Goal: Navigation & Orientation: Find specific page/section

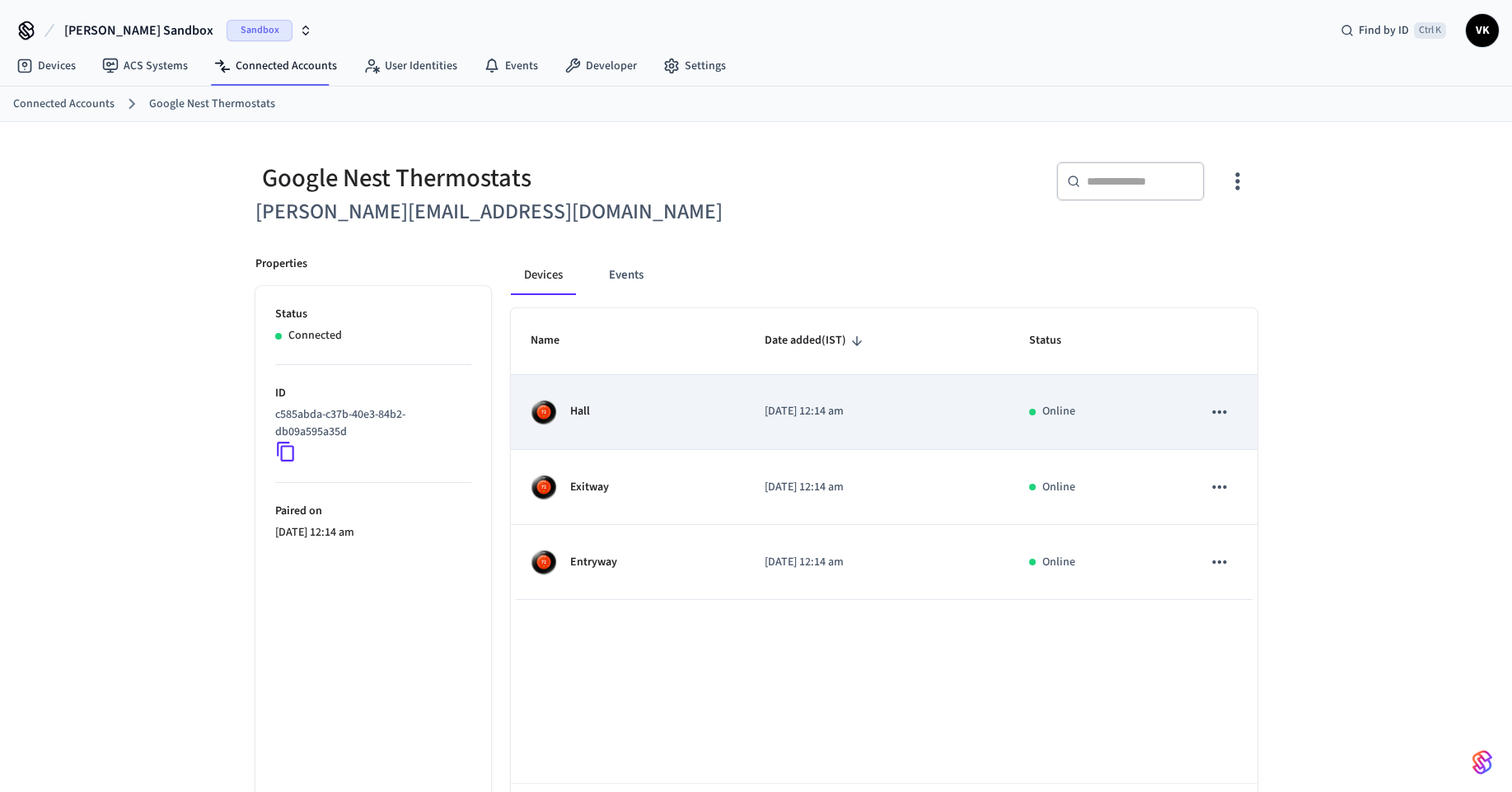
click at [697, 421] on div "Hall" at bounding box center [628, 412] width 195 height 26
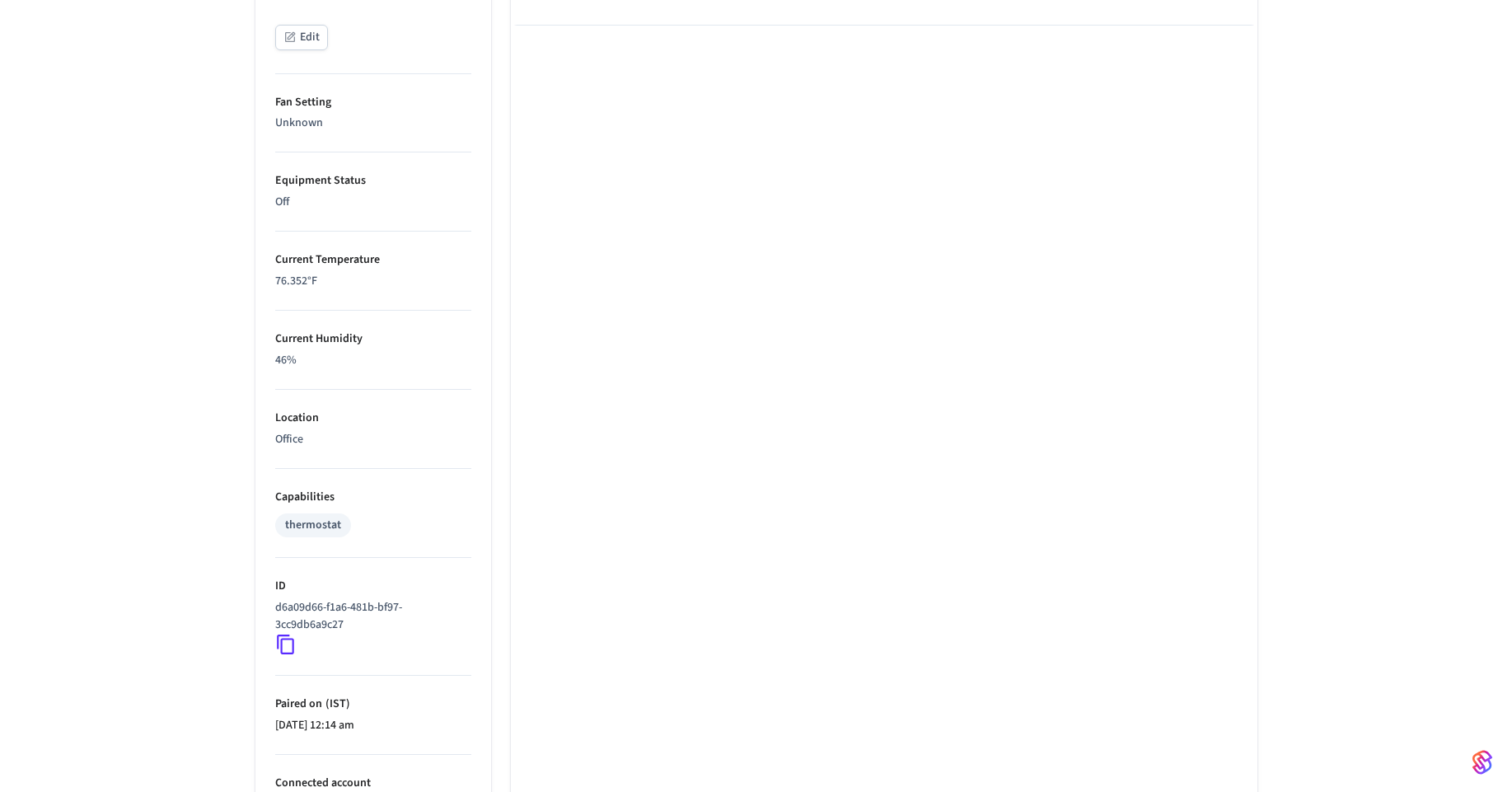
scroll to position [905, 0]
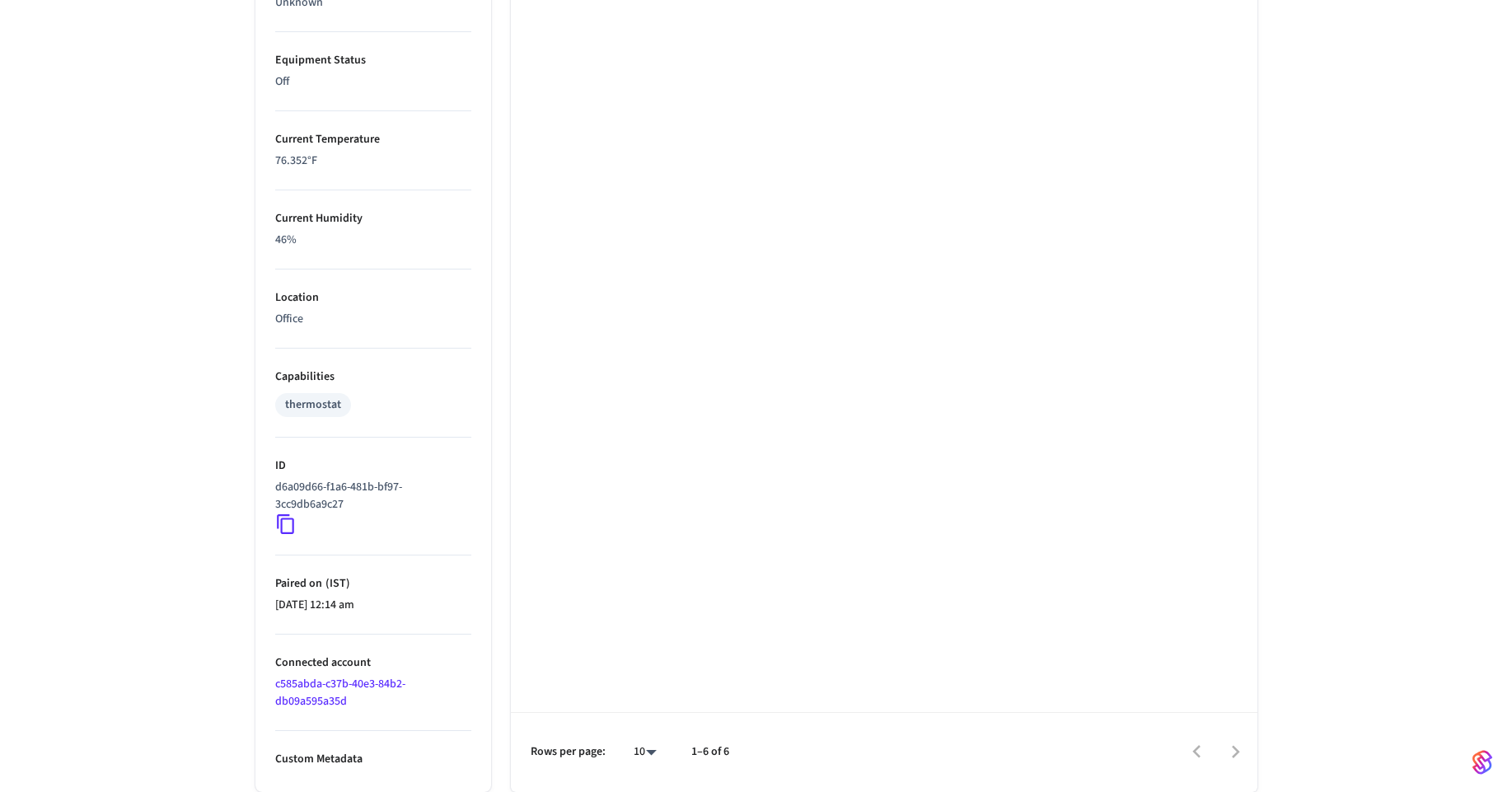
click at [282, 523] on icon at bounding box center [286, 524] width 21 height 21
click at [279, 523] on icon at bounding box center [286, 524] width 21 height 21
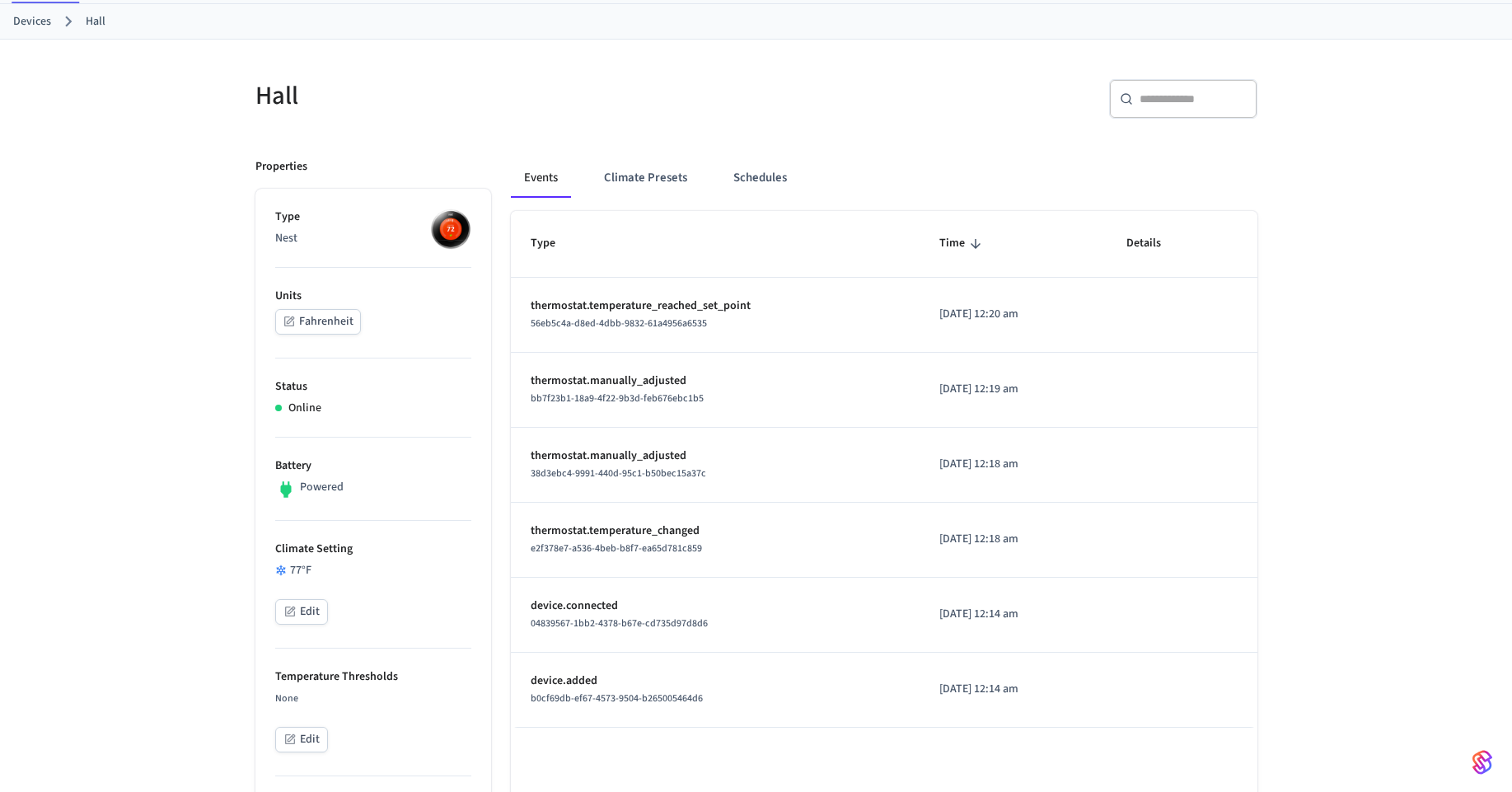
scroll to position [0, 0]
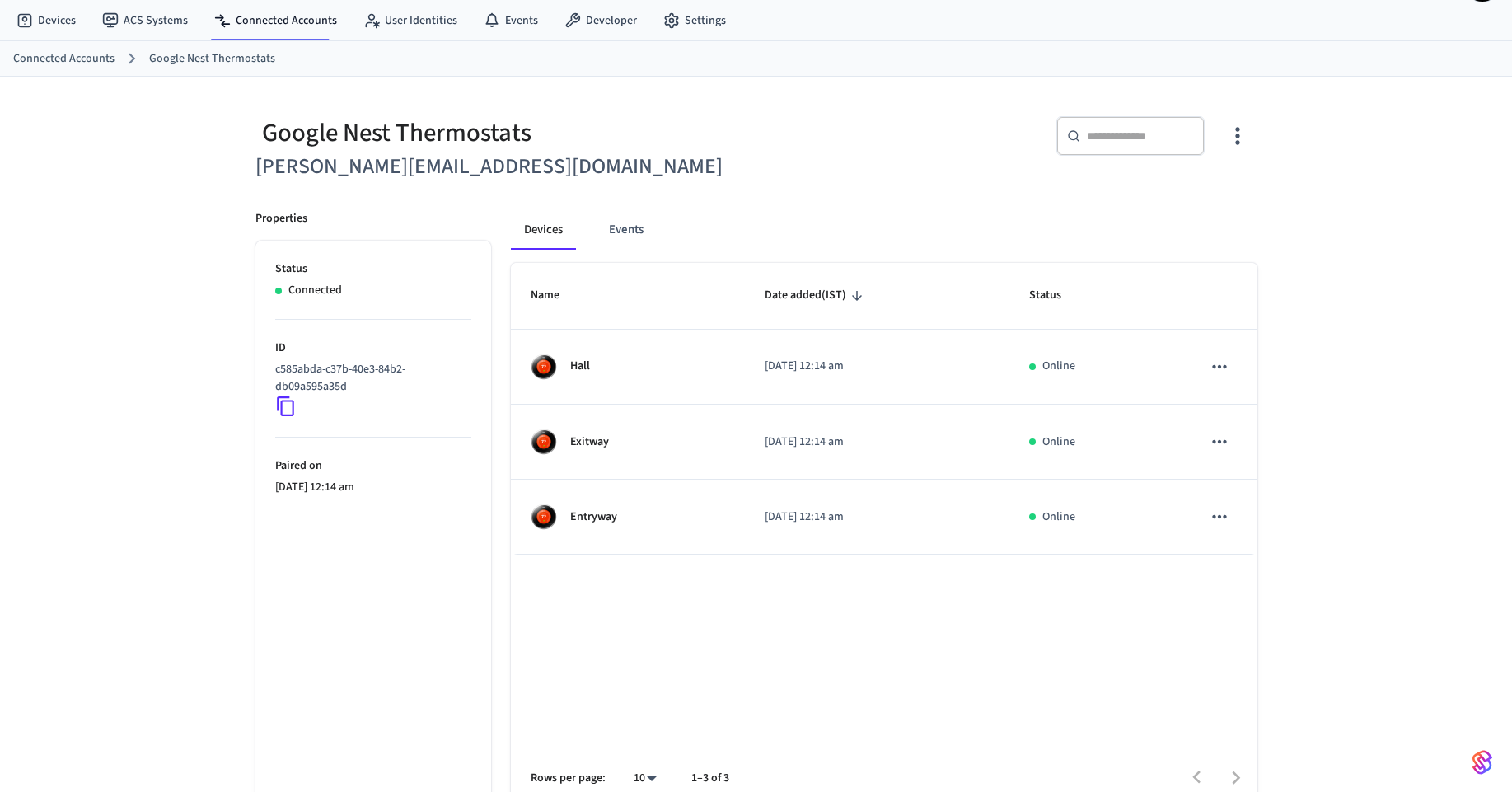
scroll to position [71, 0]
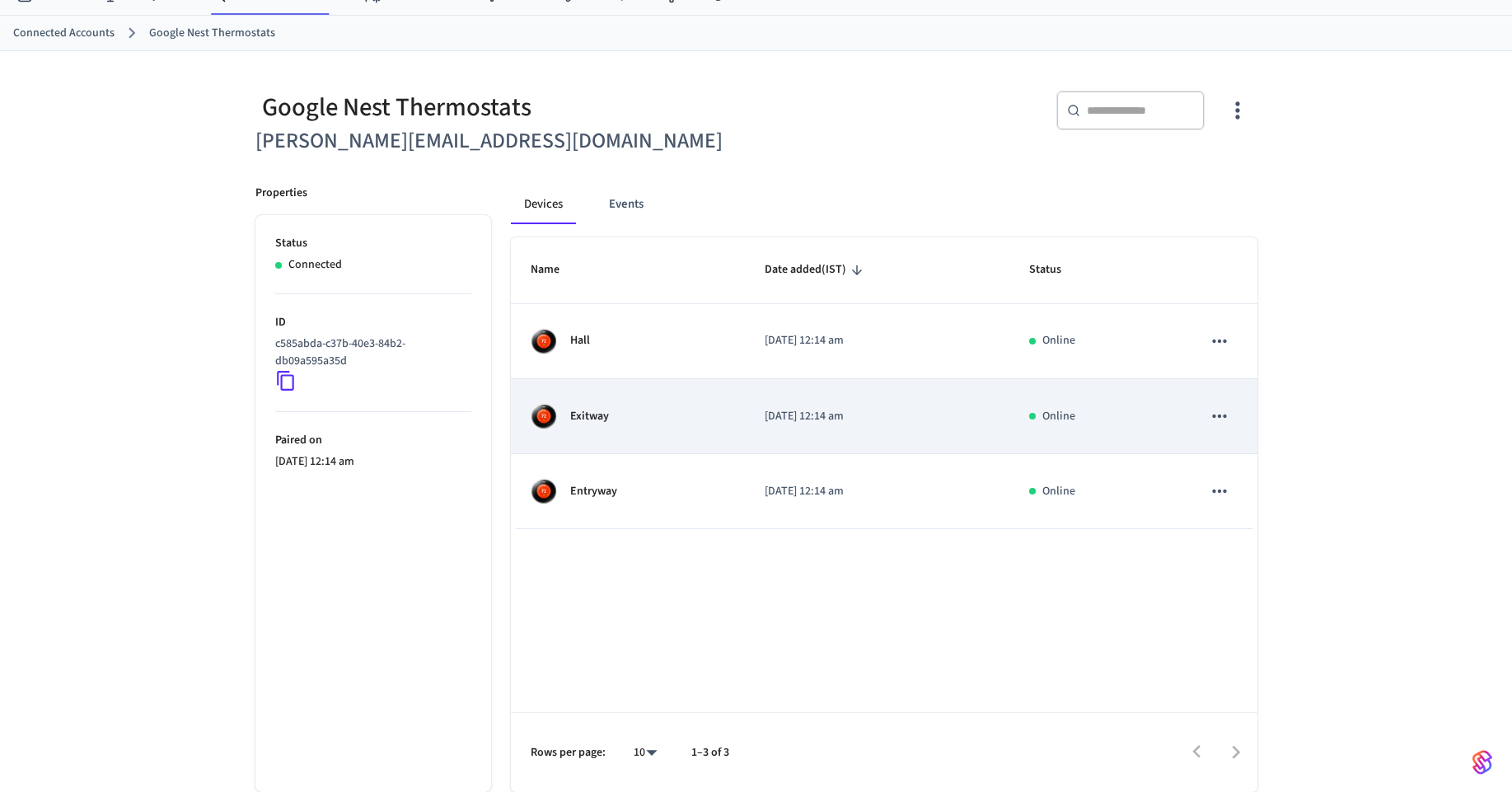
click at [628, 421] on div "Exitway" at bounding box center [628, 416] width 195 height 26
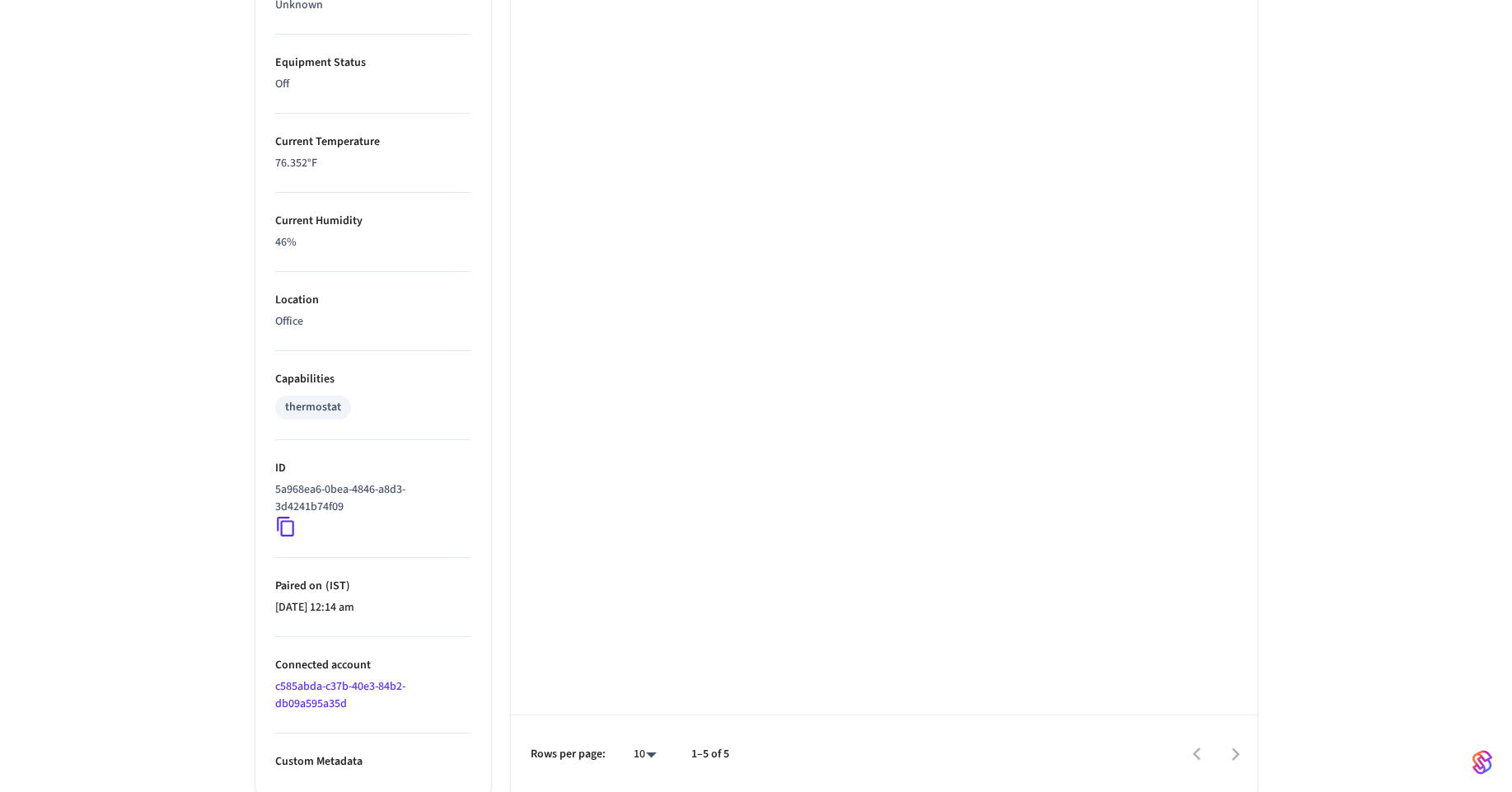
scroll to position [905, 0]
click at [285, 520] on icon at bounding box center [286, 524] width 21 height 21
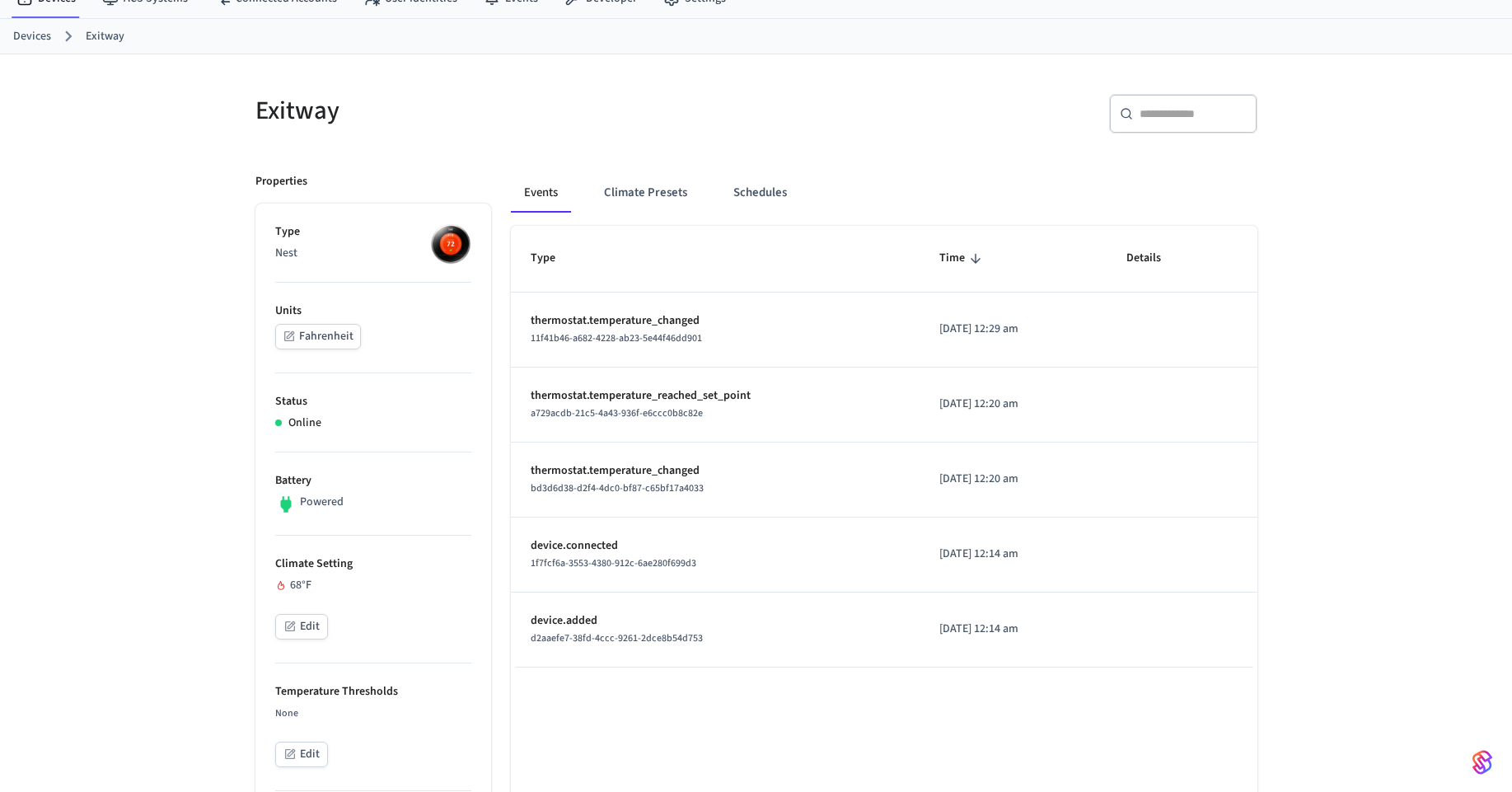
scroll to position [0, 0]
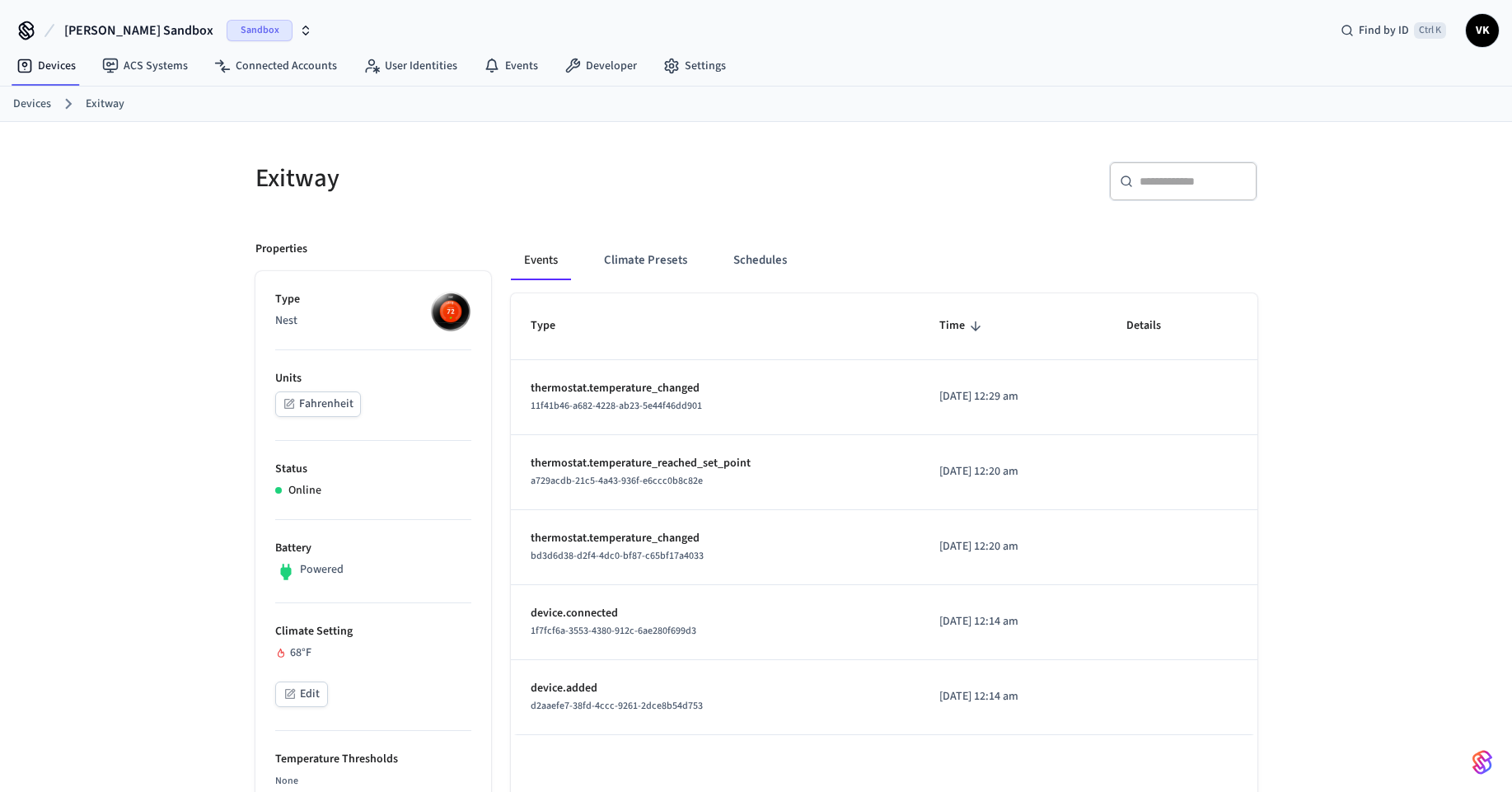
scroll to position [71, 0]
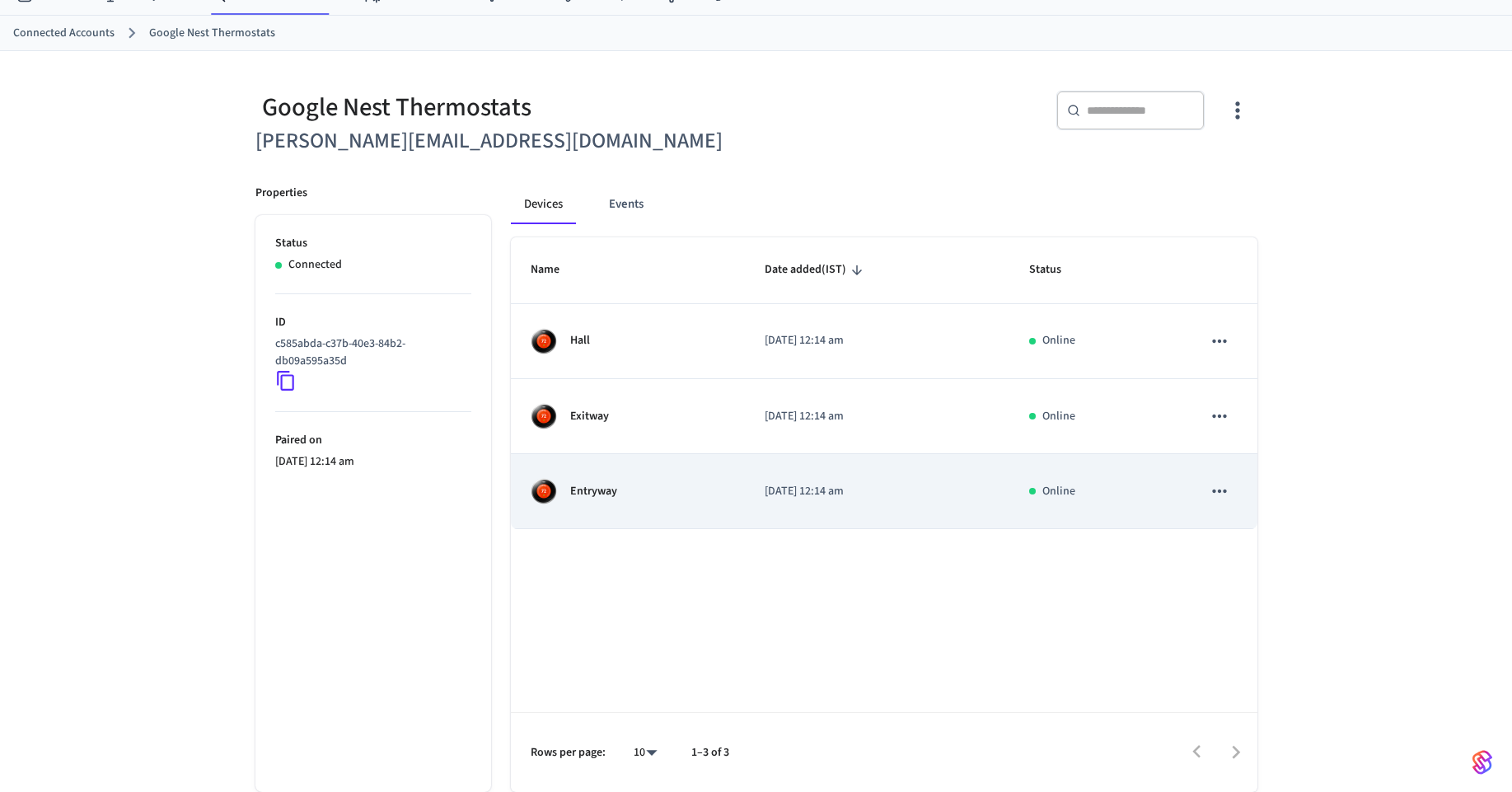
click at [630, 487] on div "Entryway" at bounding box center [628, 491] width 195 height 26
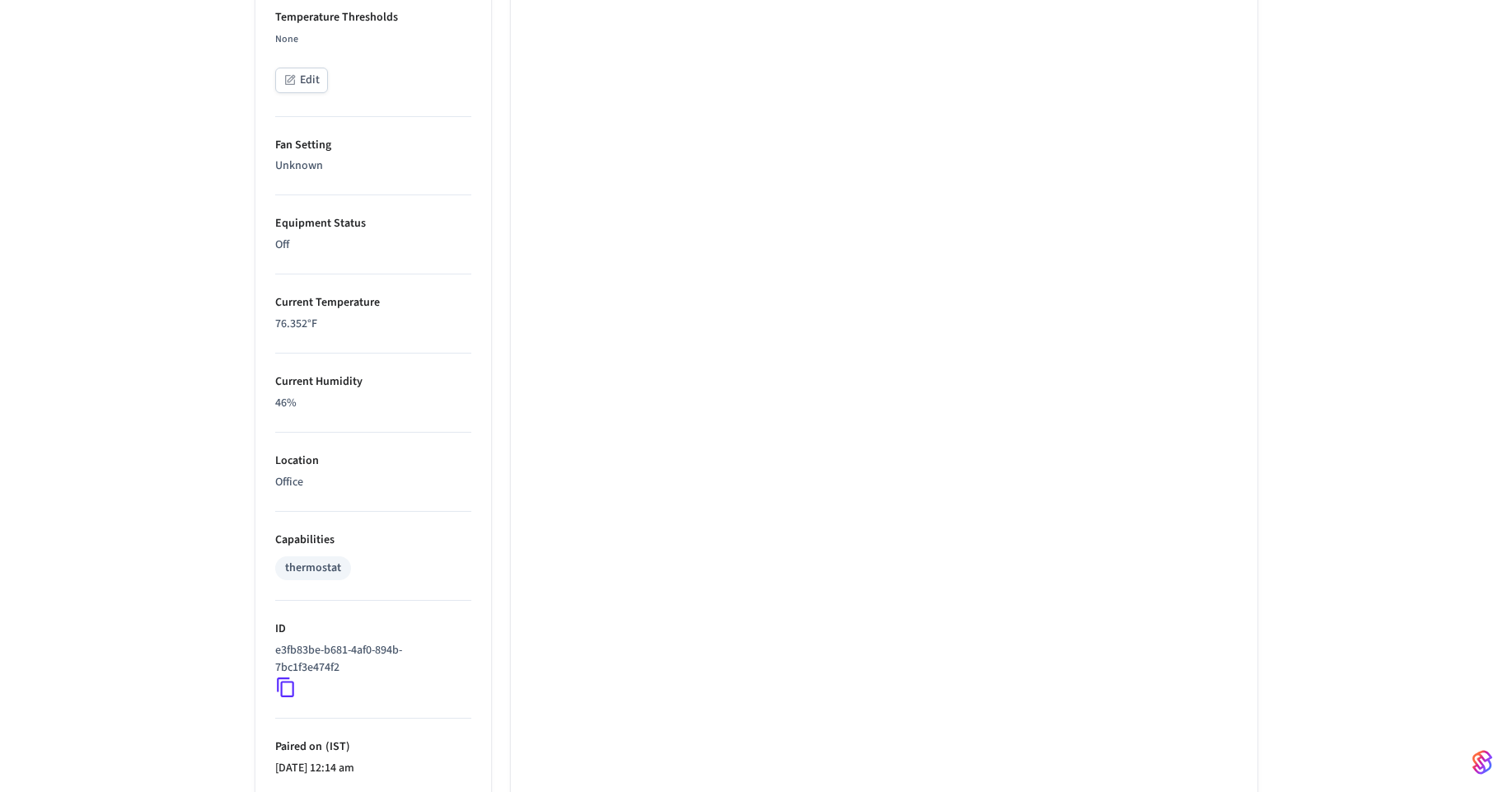
scroll to position [905, 0]
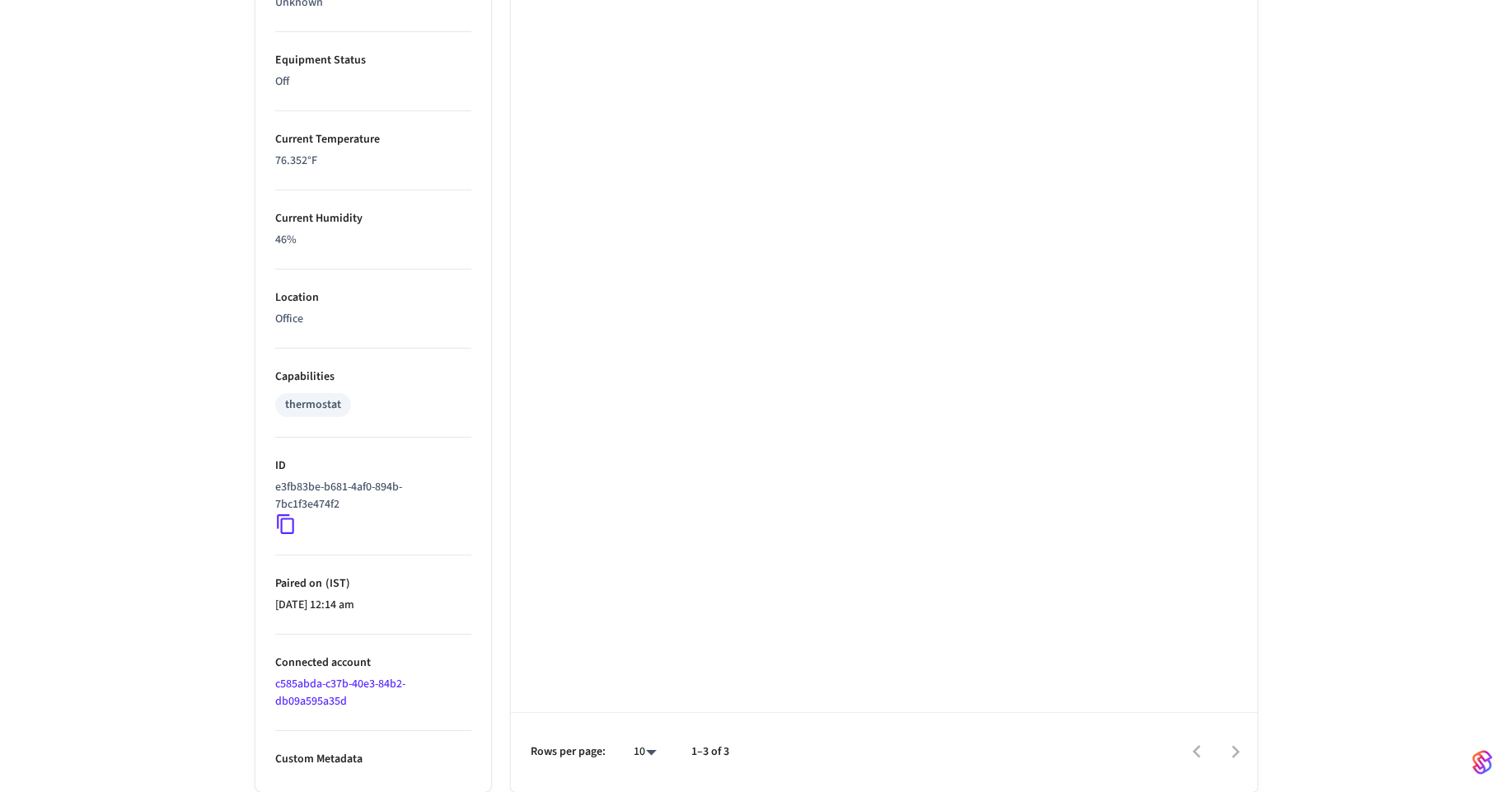
click at [282, 523] on icon at bounding box center [286, 524] width 21 height 21
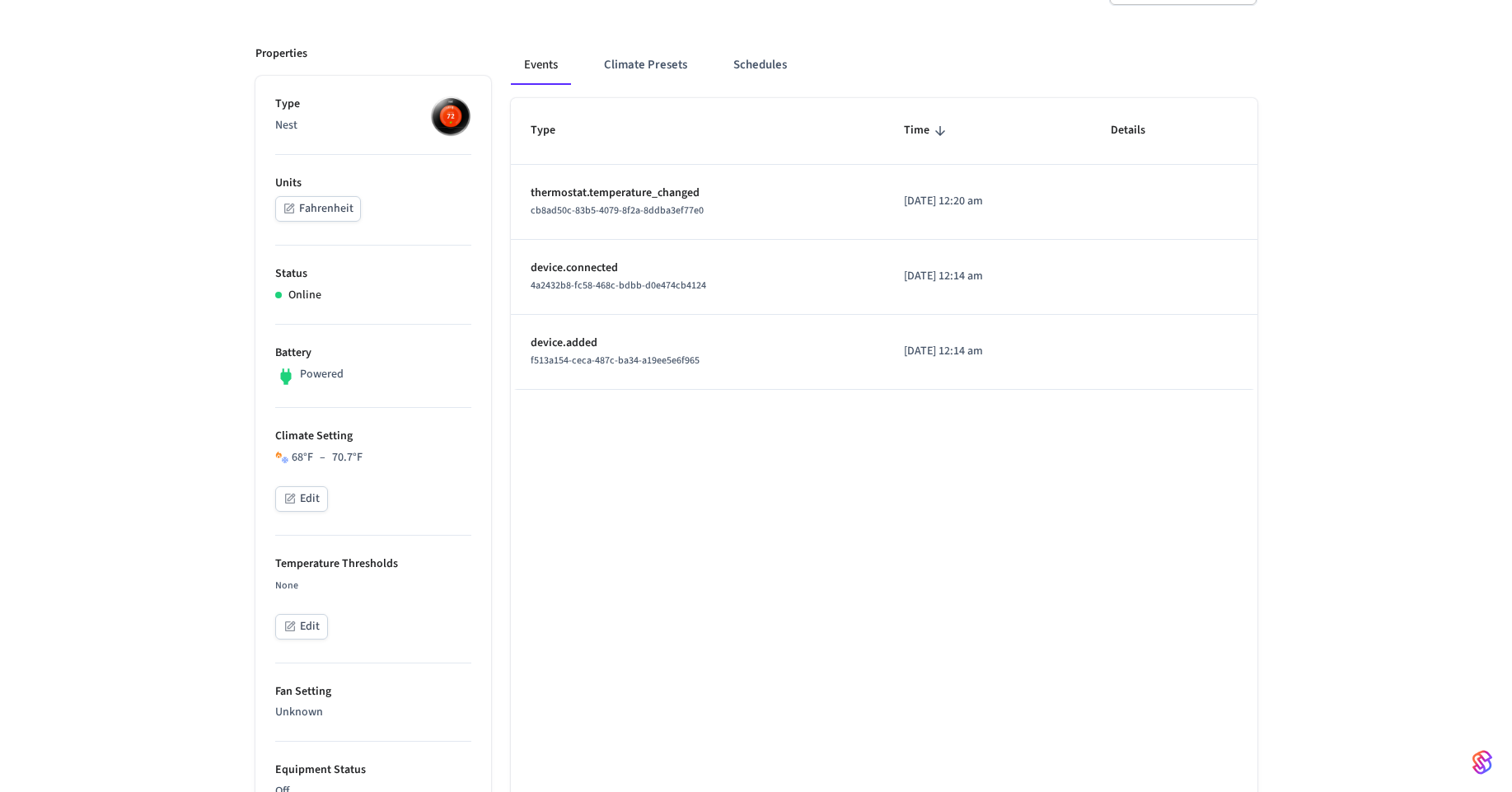
scroll to position [15, 0]
